Goal: Transaction & Acquisition: Purchase product/service

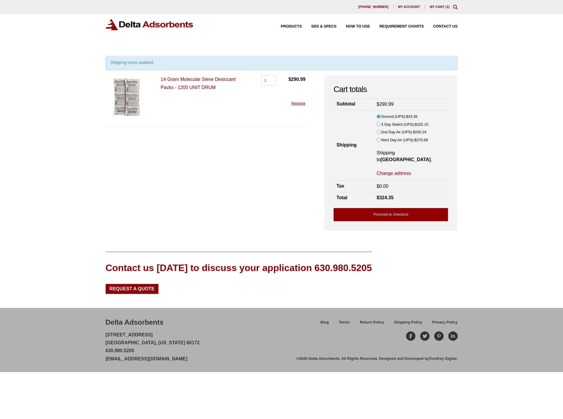
click at [397, 170] on link "Change address" at bounding box center [393, 173] width 34 height 6
select select "TX"
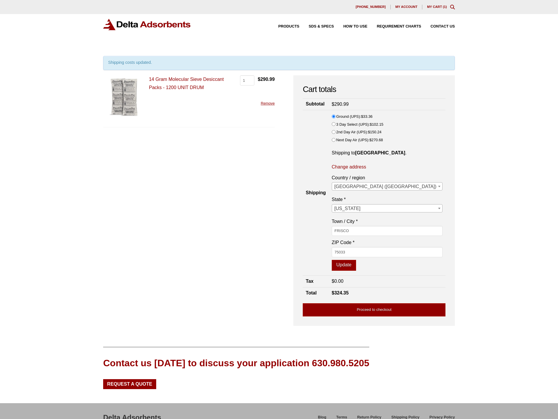
click at [356, 265] on button "Update" at bounding box center [344, 265] width 24 height 11
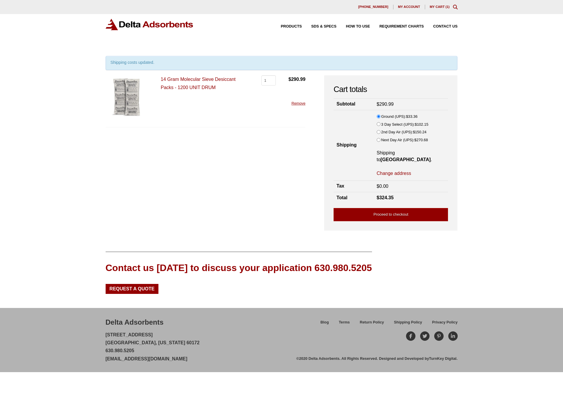
drag, startPoint x: 218, startPoint y: 87, endPoint x: 242, endPoint y: 77, distance: 26.0
click at [228, 101] on div "14 Gram Molecular Sieve Desiccant Packs - 1200 UNIT DRUM 14 Gram Molecular Siev…" at bounding box center [206, 101] width 200 height 52
drag, startPoint x: 236, startPoint y: 81, endPoint x: 161, endPoint y: 79, distance: 74.8
click at [161, 79] on p "14 Gram Molecular Sieve Desiccant Packs - 1200 UNIT DRUM" at bounding box center [205, 83] width 88 height 16
click at [165, 121] on div "14 Gram Molecular Sieve Desiccant Packs - 1200 UNIT DRUM 14 Gram Molecular Siev…" at bounding box center [206, 101] width 200 height 52
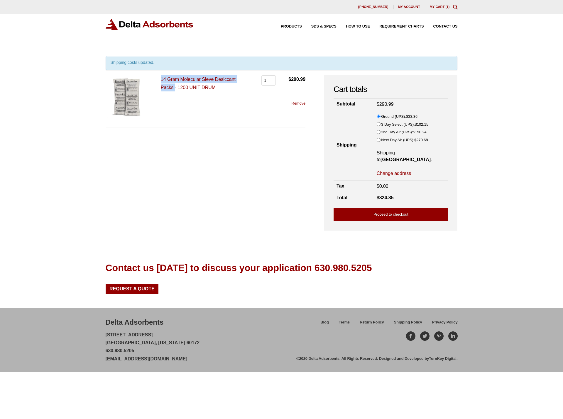
drag, startPoint x: 155, startPoint y: 78, endPoint x: 175, endPoint y: 91, distance: 23.7
click at [175, 91] on div "14 Gram Molecular Sieve Desiccant Packs - 1200 UNIT DRUM 14 Gram Molecular Siev…" at bounding box center [206, 101] width 200 height 52
copy link "14 Gram Molecular Sieve Desiccant Packs"
click at [283, 193] on form "14 Gram Molecular Sieve Desiccant Packs - 1200 UNIT DRUM 14 Gram Molecular Siev…" at bounding box center [206, 149] width 200 height 149
drag, startPoint x: 241, startPoint y: 81, endPoint x: 162, endPoint y: 89, distance: 79.8
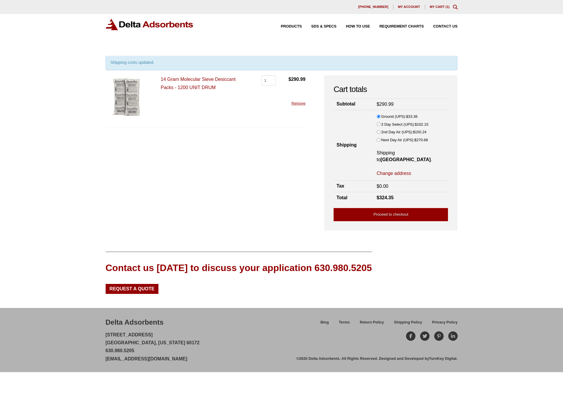
click at [162, 89] on p "14 Gram Molecular Sieve Desiccant Packs - 1200 UNIT DRUM" at bounding box center [205, 83] width 88 height 16
drag, startPoint x: 158, startPoint y: 77, endPoint x: 174, endPoint y: 94, distance: 22.6
click at [174, 94] on div "14 Gram Molecular Sieve Desiccant Packs - 1200 UNIT DRUM 14 Gram Molecular Siev…" at bounding box center [206, 101] width 200 height 52
copy link "14 Gram Molecular Sieve Desiccant Packs"
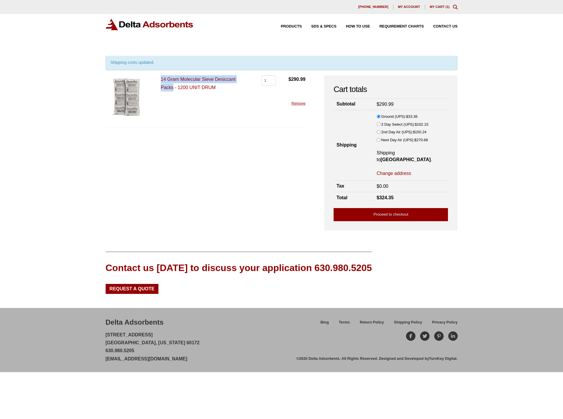
click at [131, 90] on img at bounding box center [127, 96] width 43 height 43
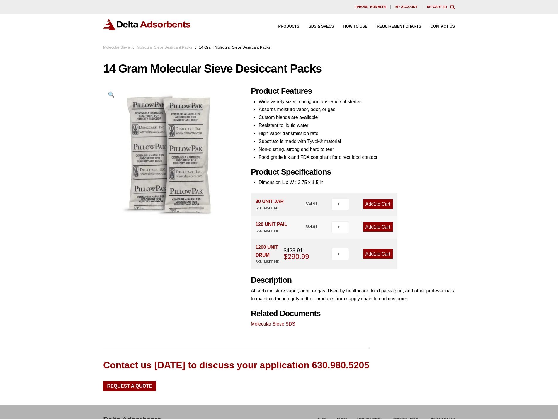
click at [435, 6] on link "My Cart ( 1 )" at bounding box center [437, 7] width 20 height 4
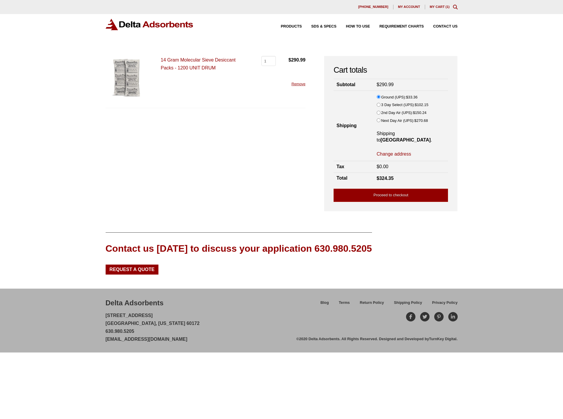
click at [409, 192] on link "Proceed to checkout" at bounding box center [390, 195] width 114 height 13
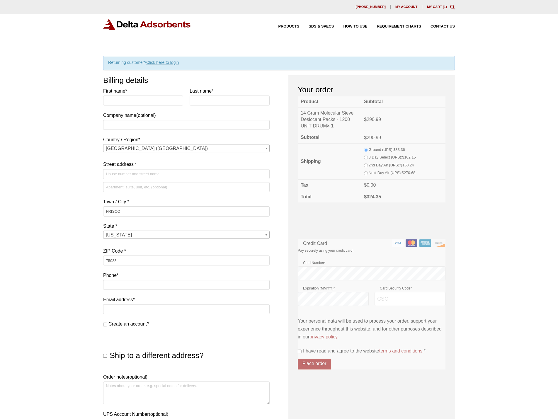
select select "TX"
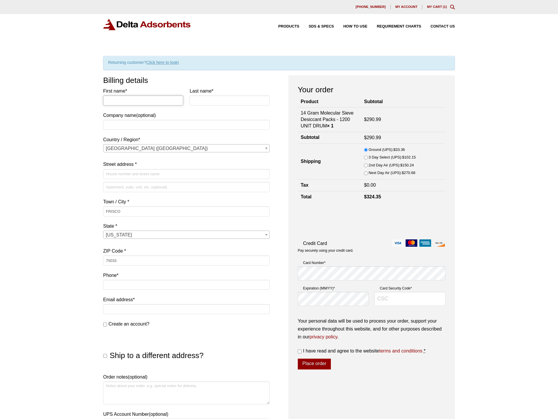
click at [133, 101] on input "First name *" at bounding box center [143, 101] width 80 height 10
drag, startPoint x: 139, startPoint y: 99, endPoint x: 61, endPoint y: 89, distance: 79.0
click at [61, 89] on div "Our website has detected that you are using an outdated browser that will preve…" at bounding box center [279, 288] width 558 height 576
type input "Zeph"
type input "Stake"
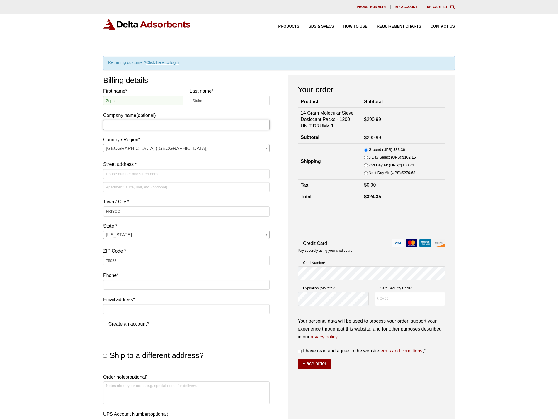
click at [130, 121] on input "Company name (optional)" at bounding box center [186, 125] width 167 height 10
type input "Shield AI"
click at [67, 142] on div "Our website has detected that you are using an outdated browser that will preve…" at bounding box center [279, 288] width 558 height 576
click at [164, 175] on input "Street address *" at bounding box center [186, 174] width 167 height 10
type input "16240 GATEWAY PATH"
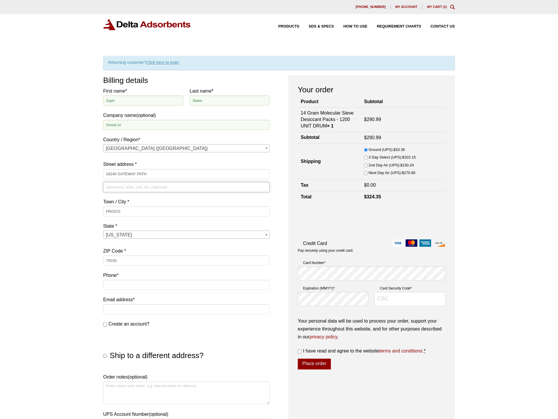
type input "#100"
type input "9728364266"
click at [130, 211] on input "FRISCO" at bounding box center [186, 211] width 167 height 10
click at [9, 247] on div "Our website has detected that you are using an outdated browser that will preve…" at bounding box center [279, 288] width 558 height 576
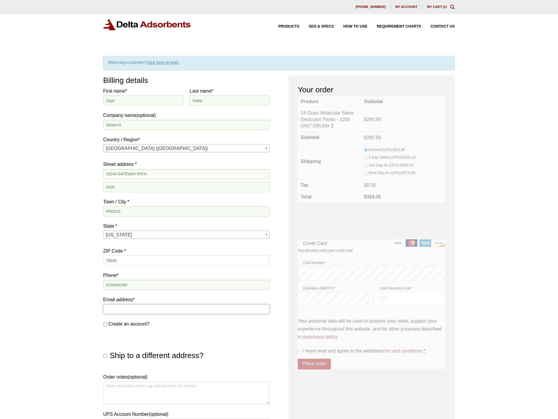
click at [130, 309] on input "Email address *" at bounding box center [186, 309] width 167 height 10
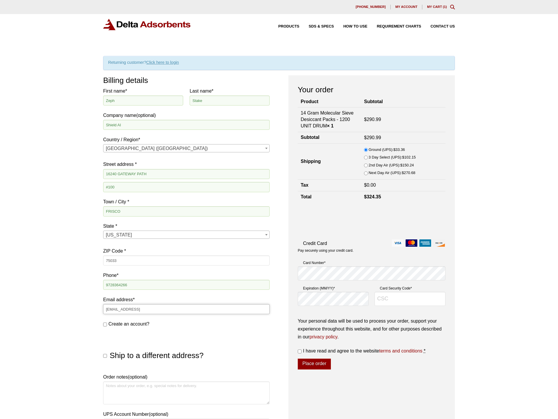
type input "[EMAIL_ADDRESS]"
click at [75, 312] on div "Our website has detected that you are using an outdated browser that will preve…" at bounding box center [279, 288] width 558 height 576
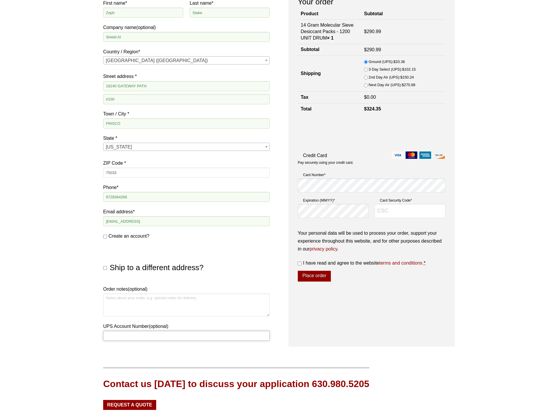
click at [131, 333] on input "UPS Account Number (optional)" at bounding box center [186, 336] width 167 height 10
paste input "E646D4"
type input "E646D4"
click at [50, 306] on div "Our website has detected that you are using an outdated browser that will preve…" at bounding box center [279, 200] width 558 height 576
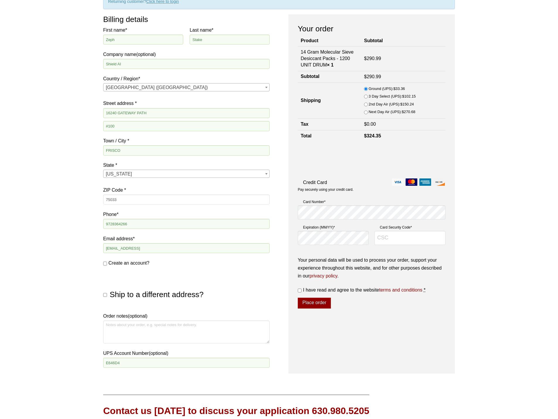
scroll to position [0, 0]
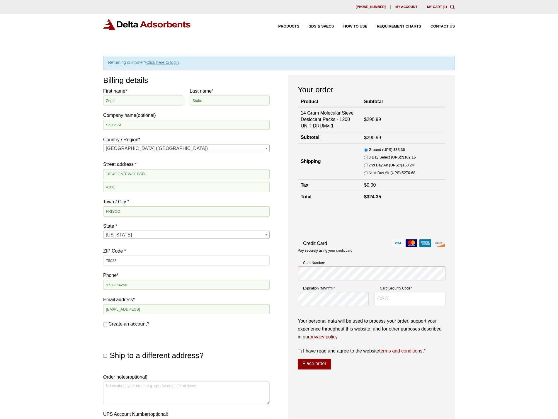
click at [357, 262] on label "Card Number *" at bounding box center [372, 263] width 148 height 6
type input "790"
click at [299, 350] on input "I have read and agree to the website terms and conditions *" at bounding box center [300, 352] width 4 height 4
checkbox input "true"
click at [366, 158] on input "3 Day Select (UPS): $ 102.15" at bounding box center [366, 158] width 4 height 4
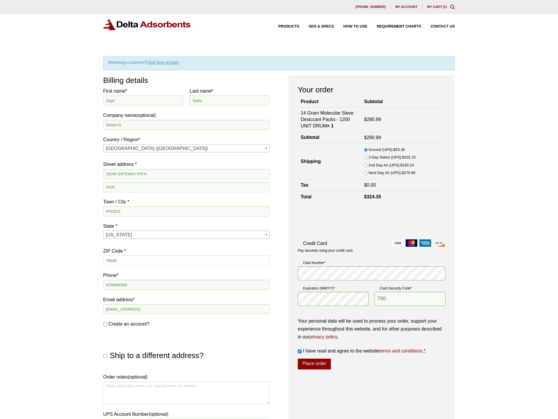
radio input "true"
click at [368, 148] on input "Ground (UPS): $ 33.36" at bounding box center [366, 150] width 4 height 4
radio input "true"
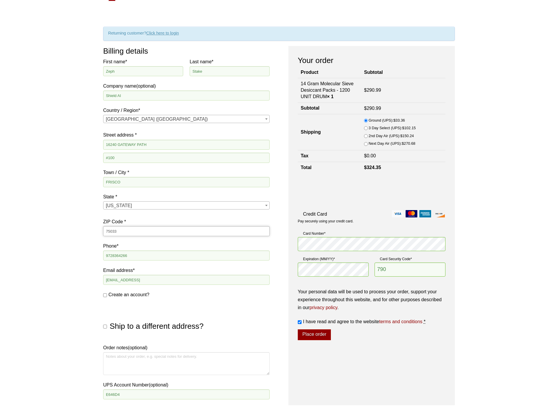
click at [122, 230] on input "75033" at bounding box center [186, 231] width 167 height 10
click at [387, 370] on div "Your order Product Subtotal 14 Gram Molecular Sieve Desiccant Packs - 1200 UNIT…" at bounding box center [372, 225] width 167 height 359
click at [317, 333] on button "Place order" at bounding box center [314, 335] width 33 height 11
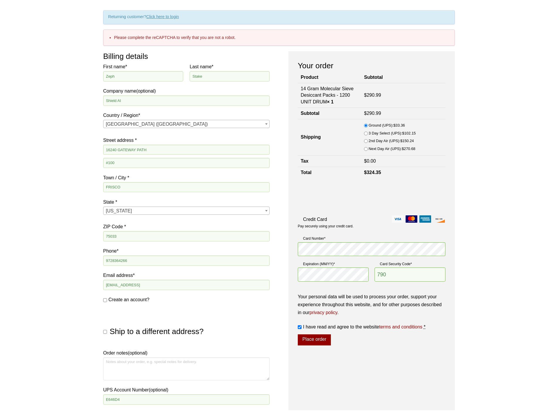
scroll to position [46, 0]
click at [322, 339] on button "Place order" at bounding box center [314, 339] width 33 height 11
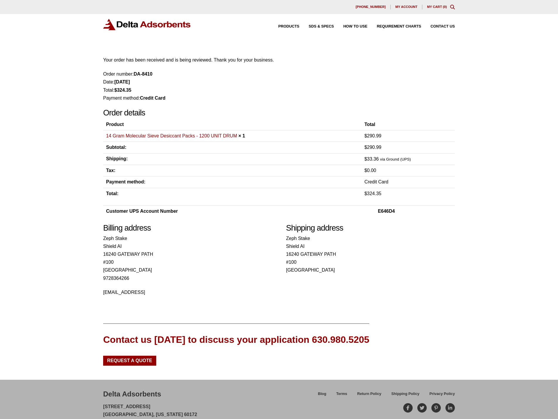
click at [478, 186] on div "Our website has detected that you are using an outdated browser that will preve…" at bounding box center [279, 222] width 558 height 444
